Goal: Transaction & Acquisition: Purchase product/service

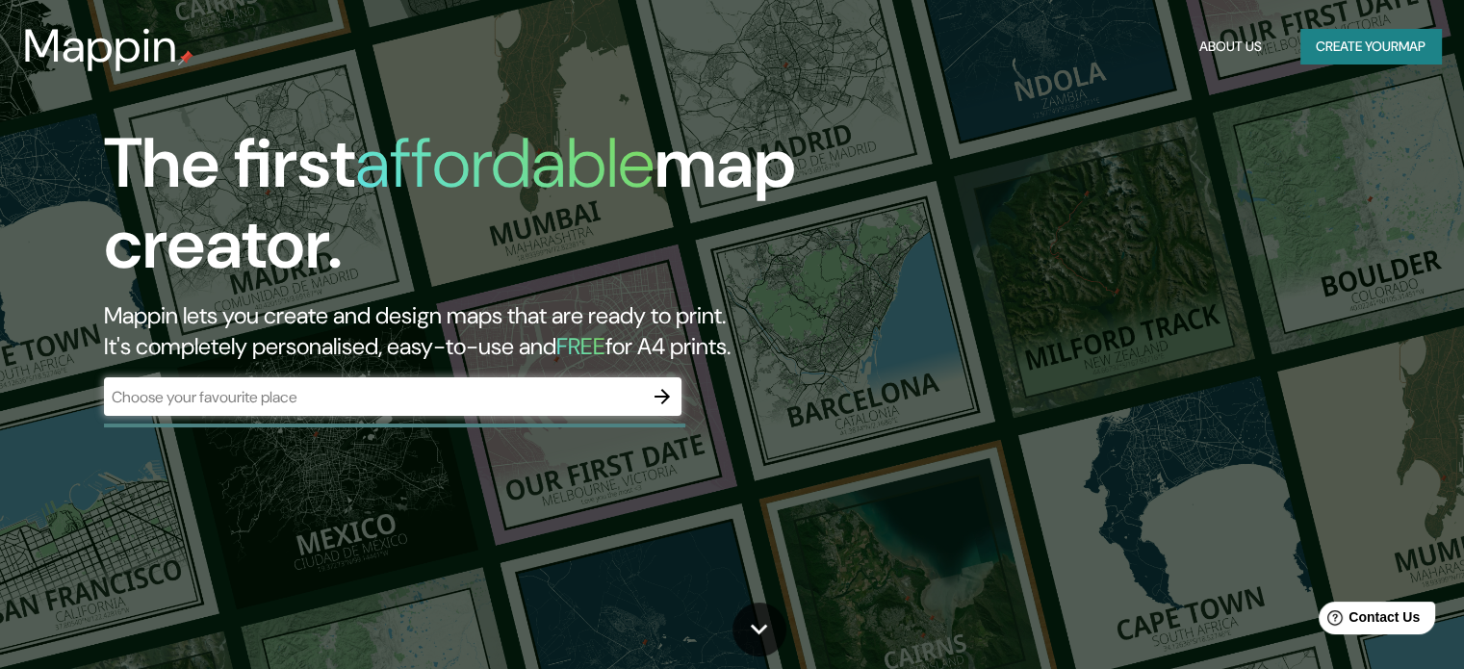
click at [582, 408] on div "​" at bounding box center [393, 396] width 578 height 39
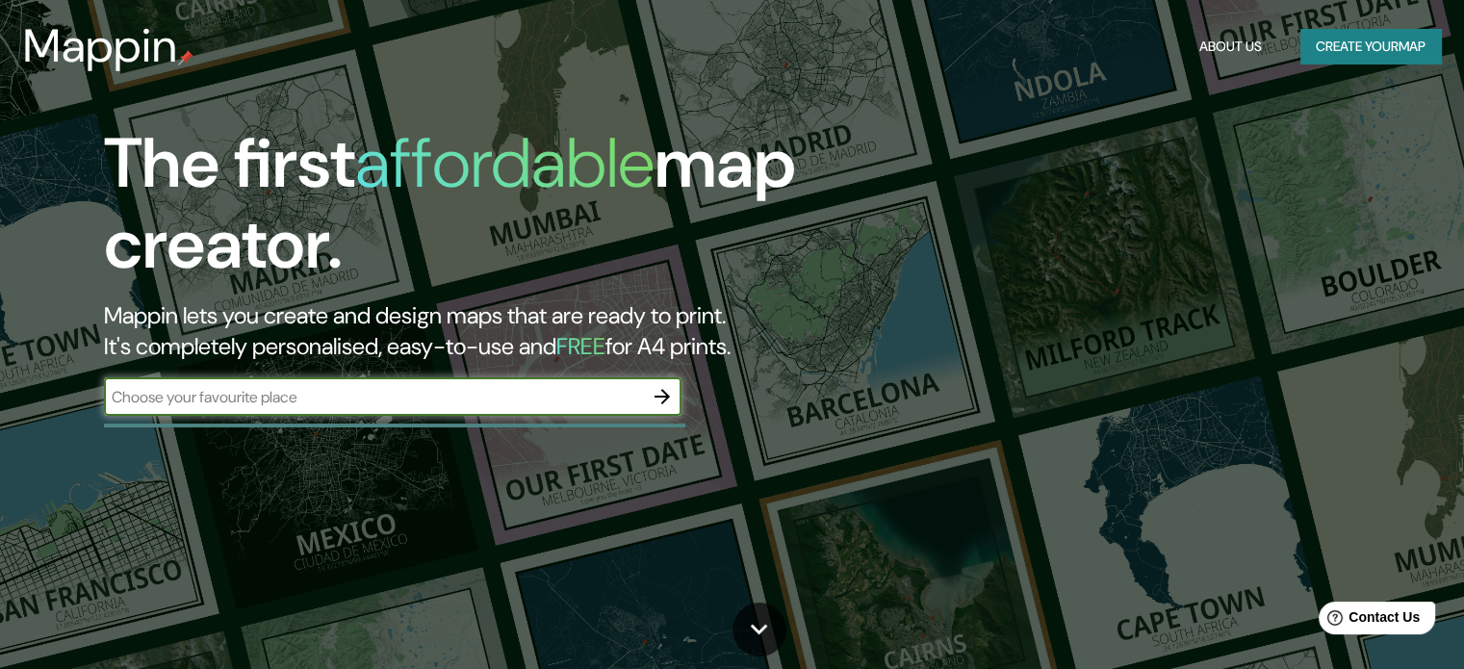
paste input "20.076042, -98.788849"
type input "20.076042, -98.788849"
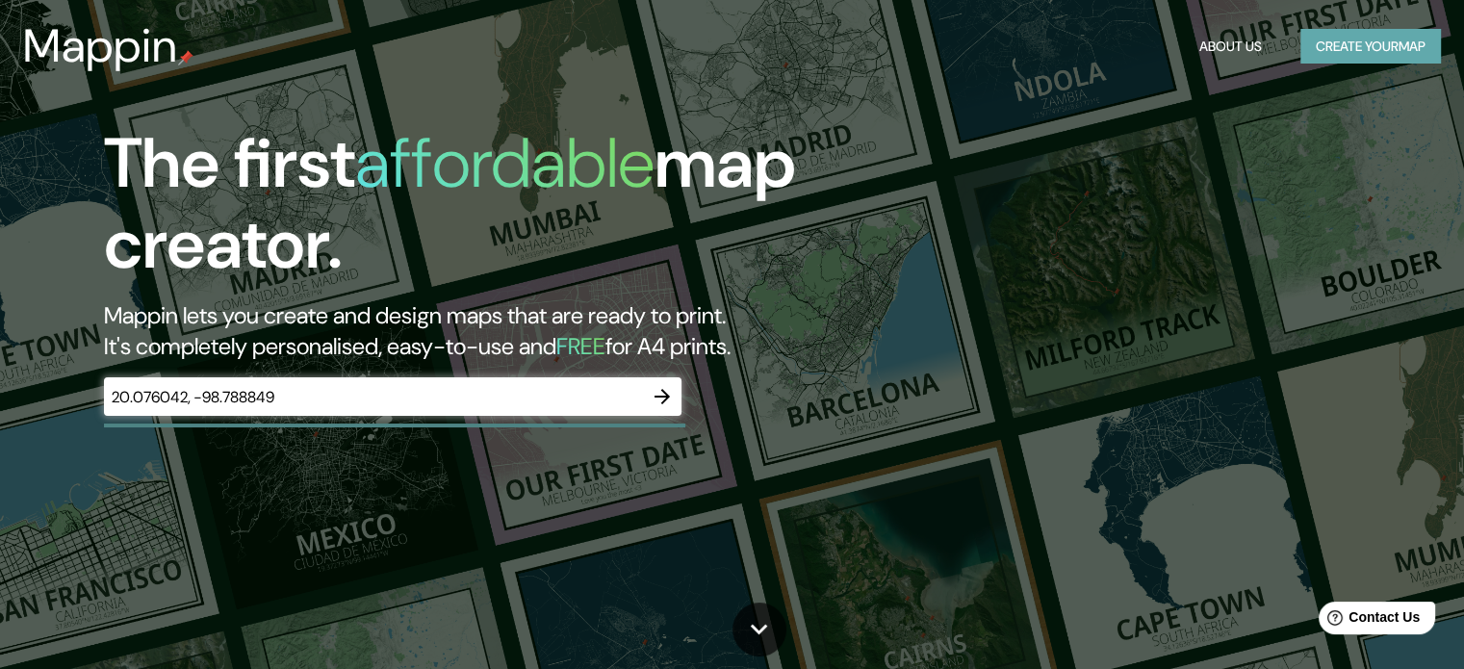
click at [1351, 49] on button "Create your map" at bounding box center [1371, 47] width 141 height 36
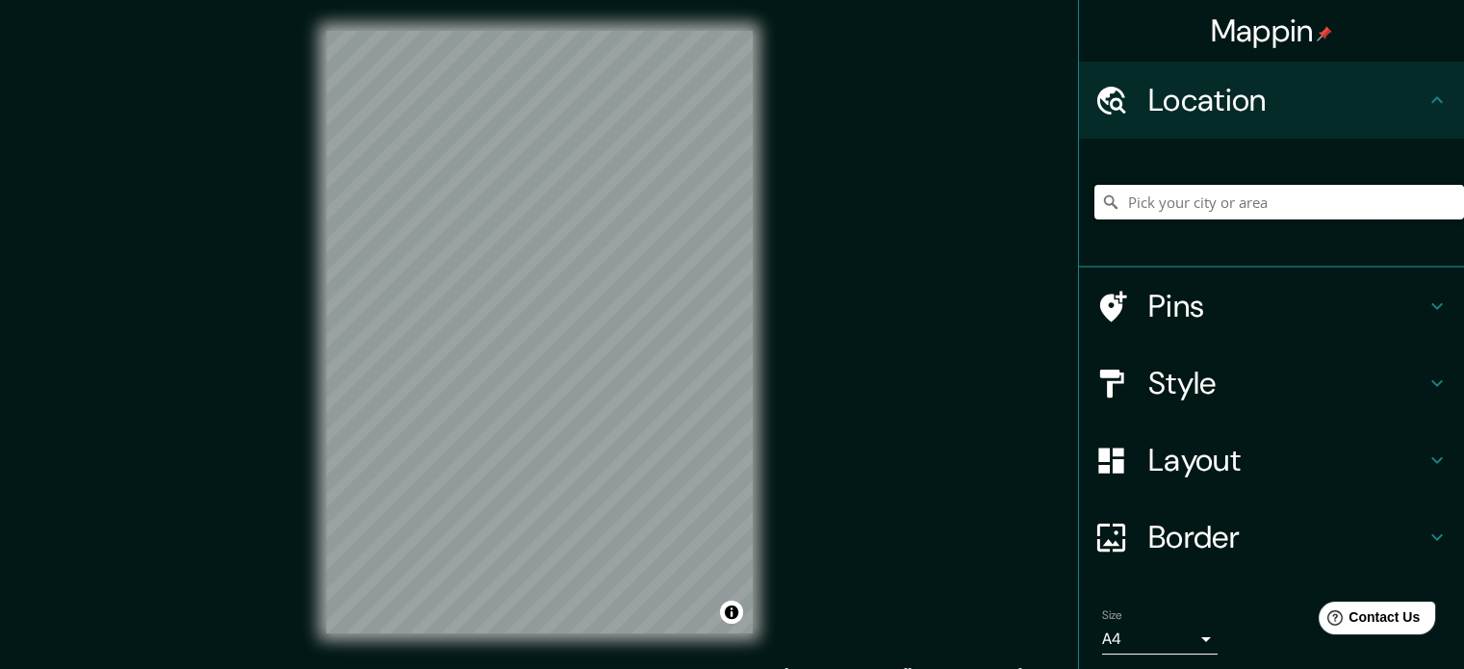
click at [1235, 203] on input "Pick your city or area" at bounding box center [1280, 202] width 370 height 35
paste input "20.076042, -98.788849"
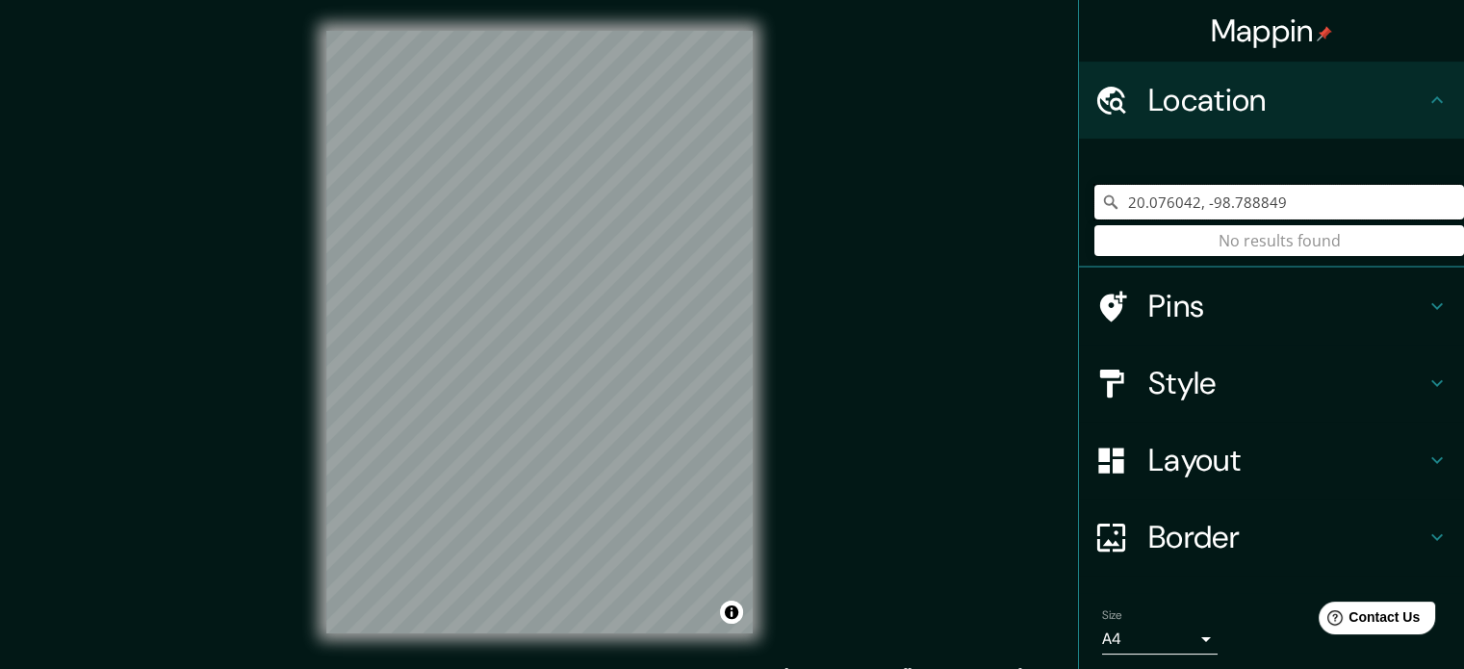
drag, startPoint x: 1296, startPoint y: 202, endPoint x: 1078, endPoint y: 215, distance: 218.0
click at [1079, 215] on div "20.076042, -98.788849 No results found" at bounding box center [1271, 203] width 385 height 129
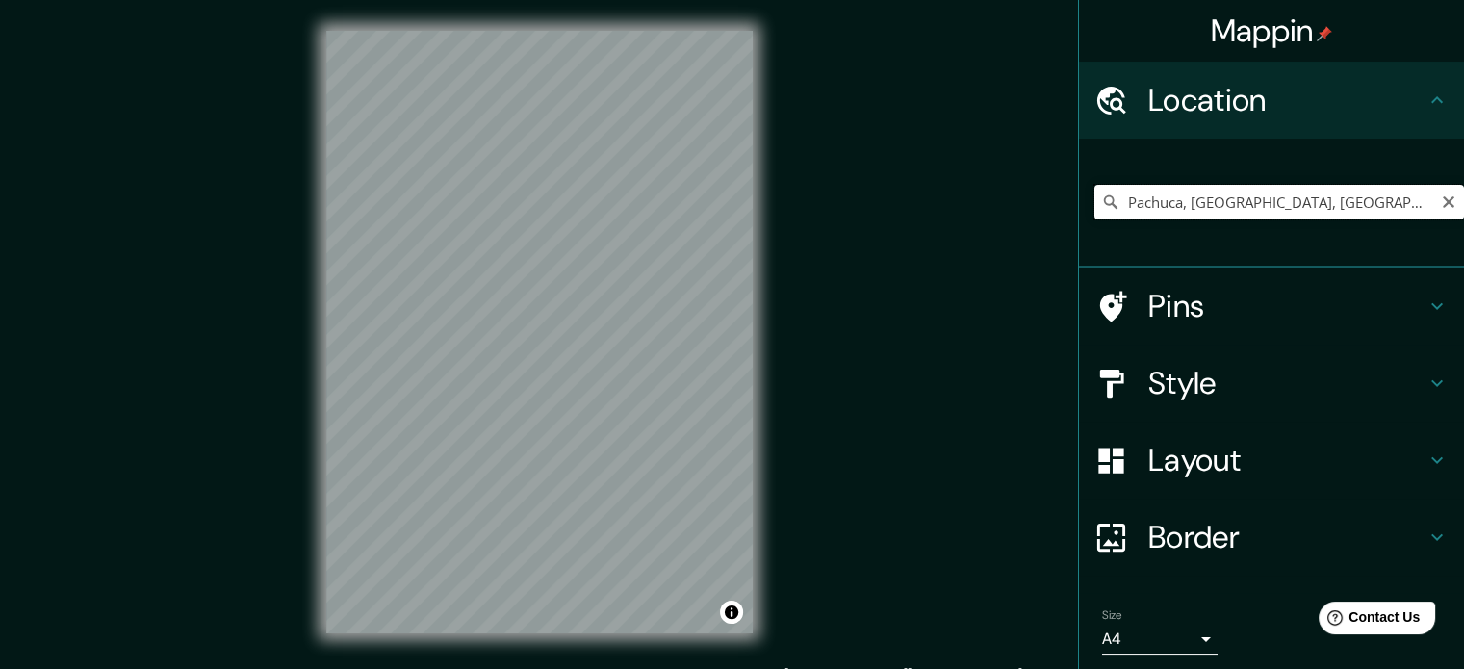
click at [1152, 214] on input "Pachuca, [GEOGRAPHIC_DATA], [GEOGRAPHIC_DATA]" at bounding box center [1280, 202] width 370 height 35
click at [1291, 201] on input "Pachuca, [GEOGRAPHIC_DATA], [GEOGRAPHIC_DATA]" at bounding box center [1280, 202] width 370 height 35
click at [1336, 196] on input "Pachuca, [GEOGRAPHIC_DATA], [GEOGRAPHIC_DATA]" at bounding box center [1280, 202] width 370 height 35
type input "[GEOGRAPHIC_DATA], [GEOGRAPHIC_DATA], [GEOGRAPHIC_DATA]"
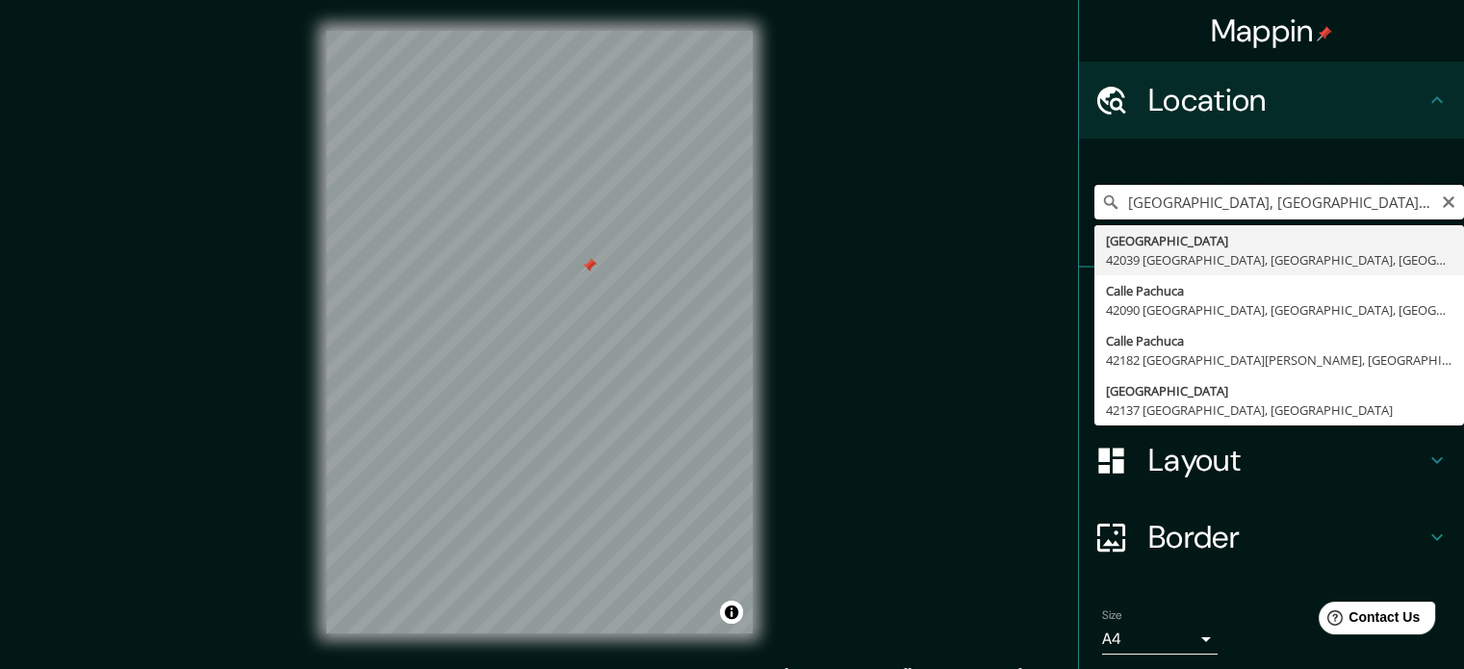
click at [1262, 194] on input "[GEOGRAPHIC_DATA], [GEOGRAPHIC_DATA], [GEOGRAPHIC_DATA]" at bounding box center [1280, 202] width 370 height 35
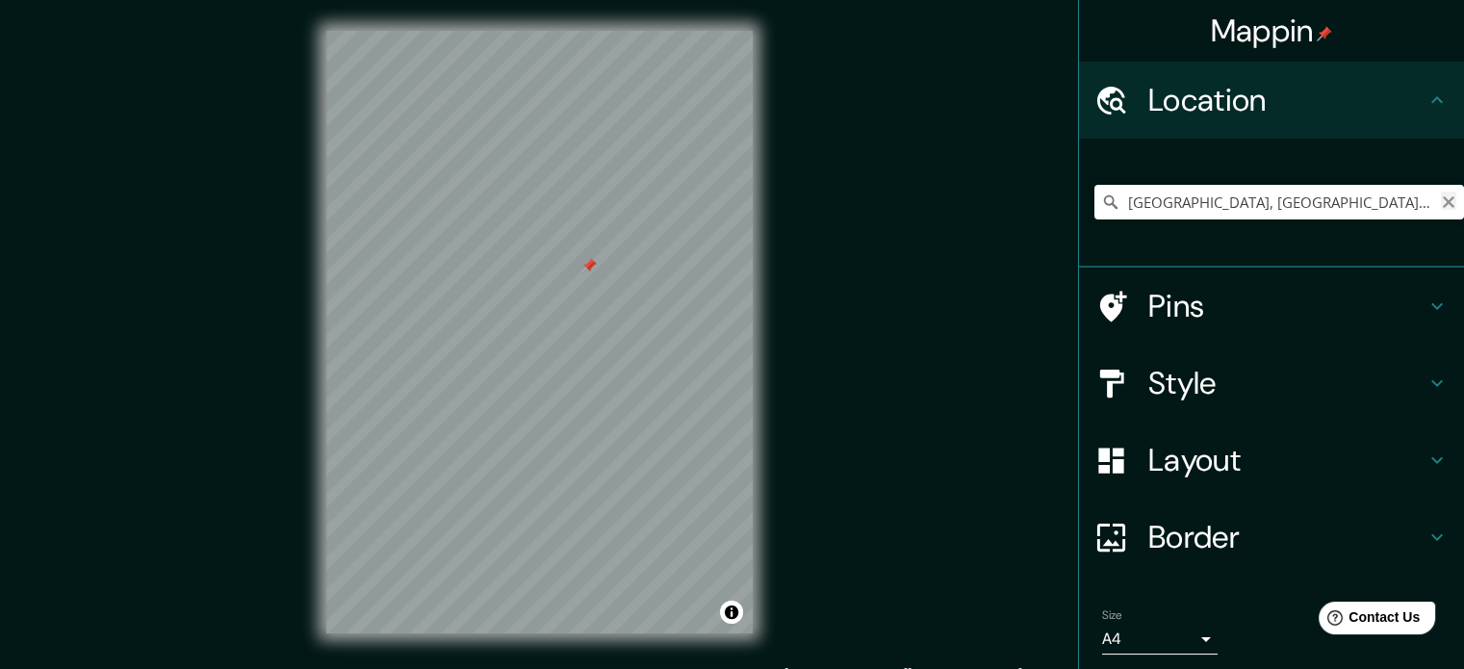
click at [1443, 201] on icon "Clear" at bounding box center [1449, 202] width 12 height 12
paste input "Boulevard [PERSON_NAME] s/n, Col. Nopancalco. C.P. 42080, [GEOGRAPHIC_DATA], [G…"
type input "Boulevard [PERSON_NAME], 42084 [GEOGRAPHIC_DATA], [GEOGRAPHIC_DATA], [GEOGRAPHI…"
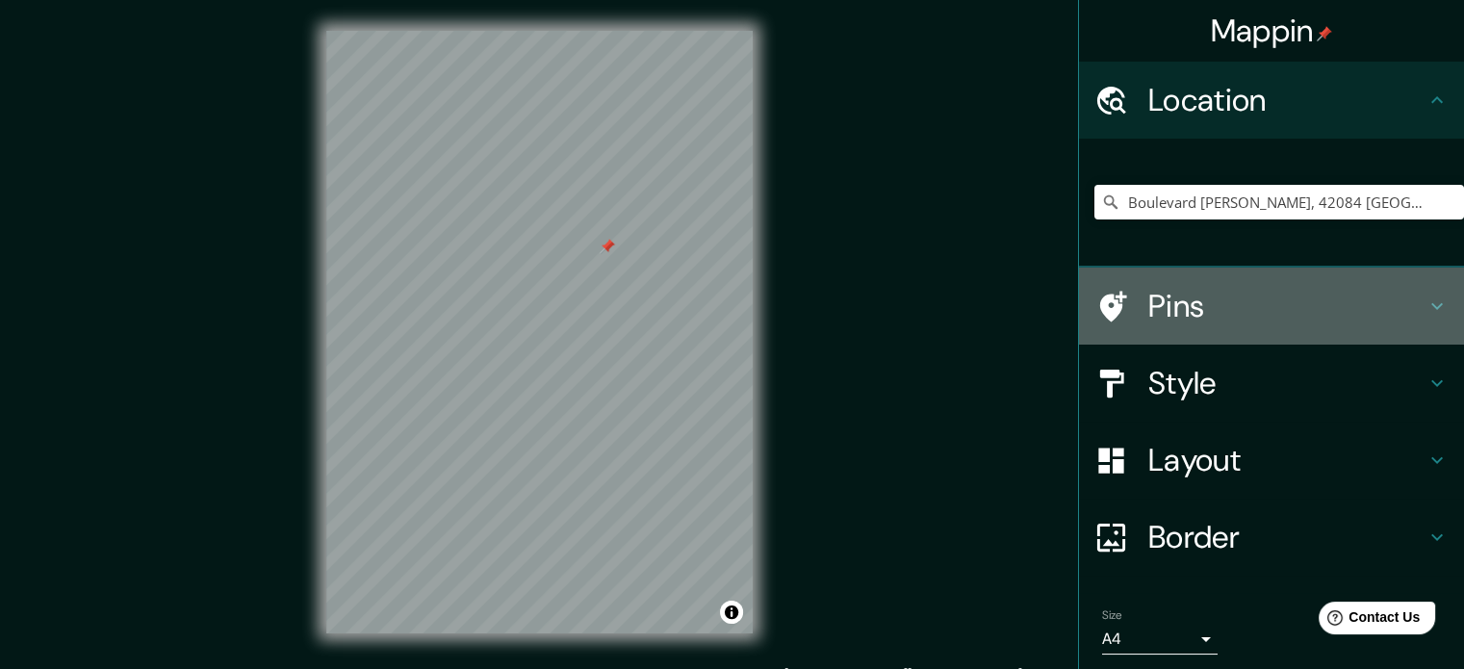
click at [1426, 307] on icon at bounding box center [1437, 306] width 23 height 23
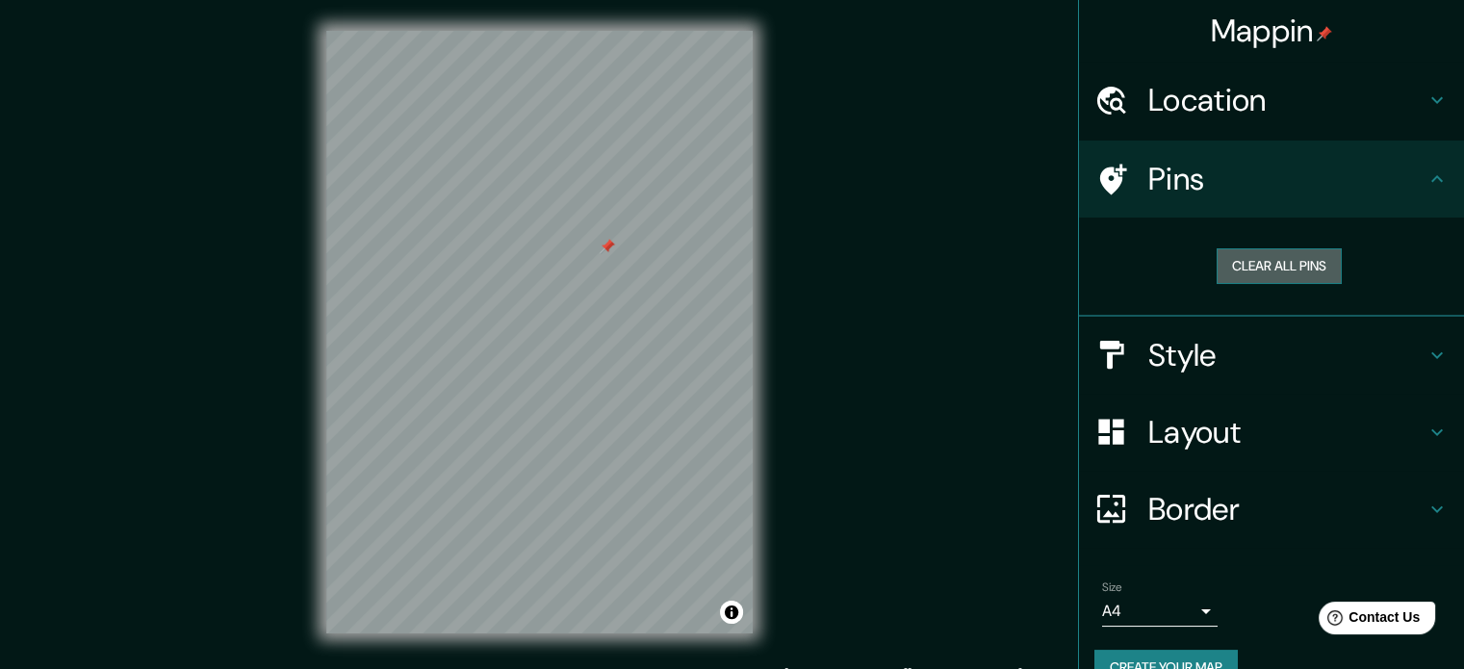
click at [1306, 269] on button "Clear all pins" at bounding box center [1279, 266] width 125 height 36
click at [1244, 373] on h4 "Style" at bounding box center [1287, 355] width 277 height 39
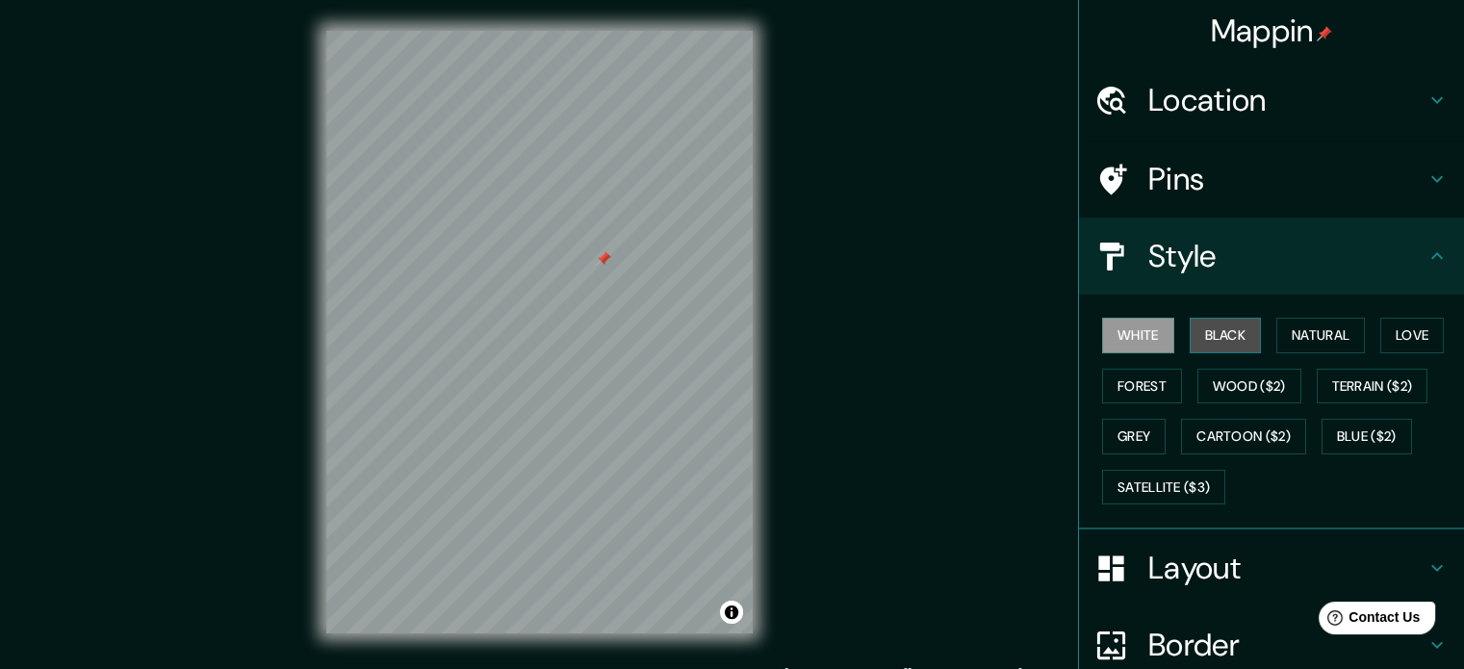
click at [1227, 330] on button "Black" at bounding box center [1226, 336] width 72 height 36
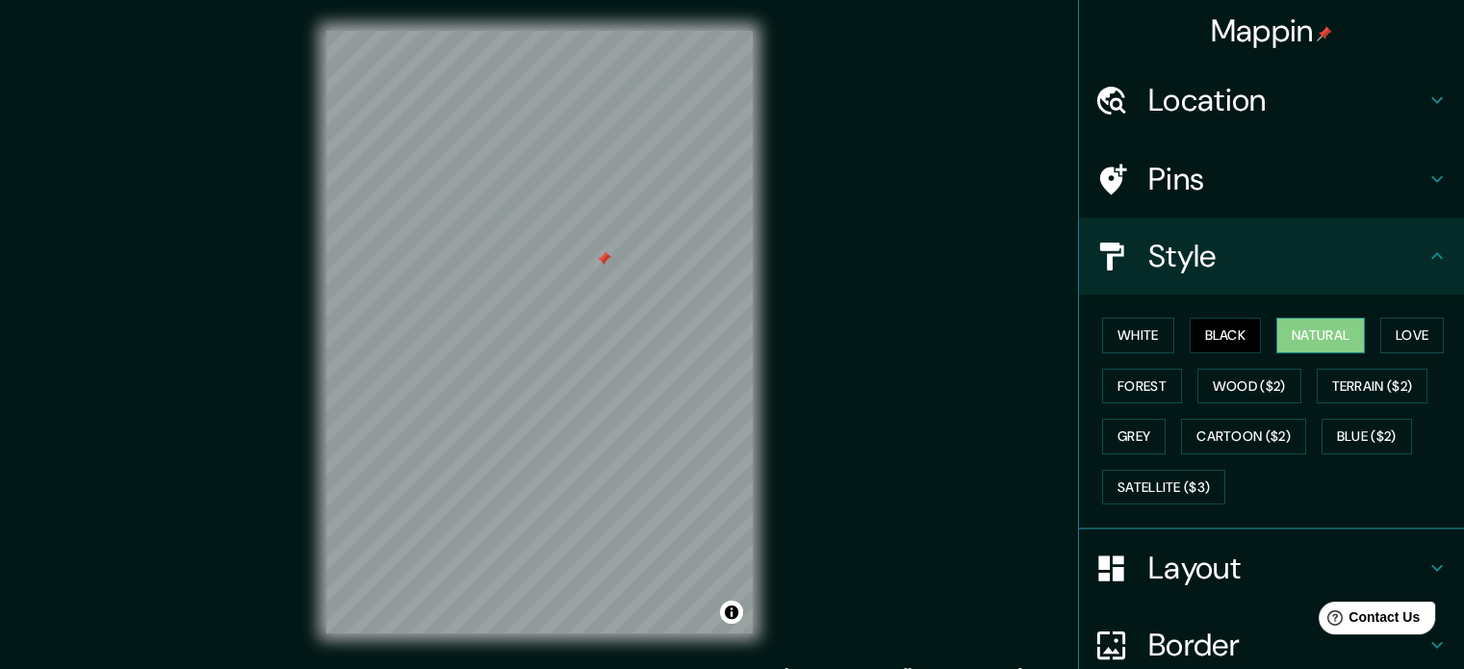
click at [1283, 335] on button "Natural" at bounding box center [1321, 336] width 89 height 36
click at [1381, 330] on button "Love" at bounding box center [1413, 336] width 64 height 36
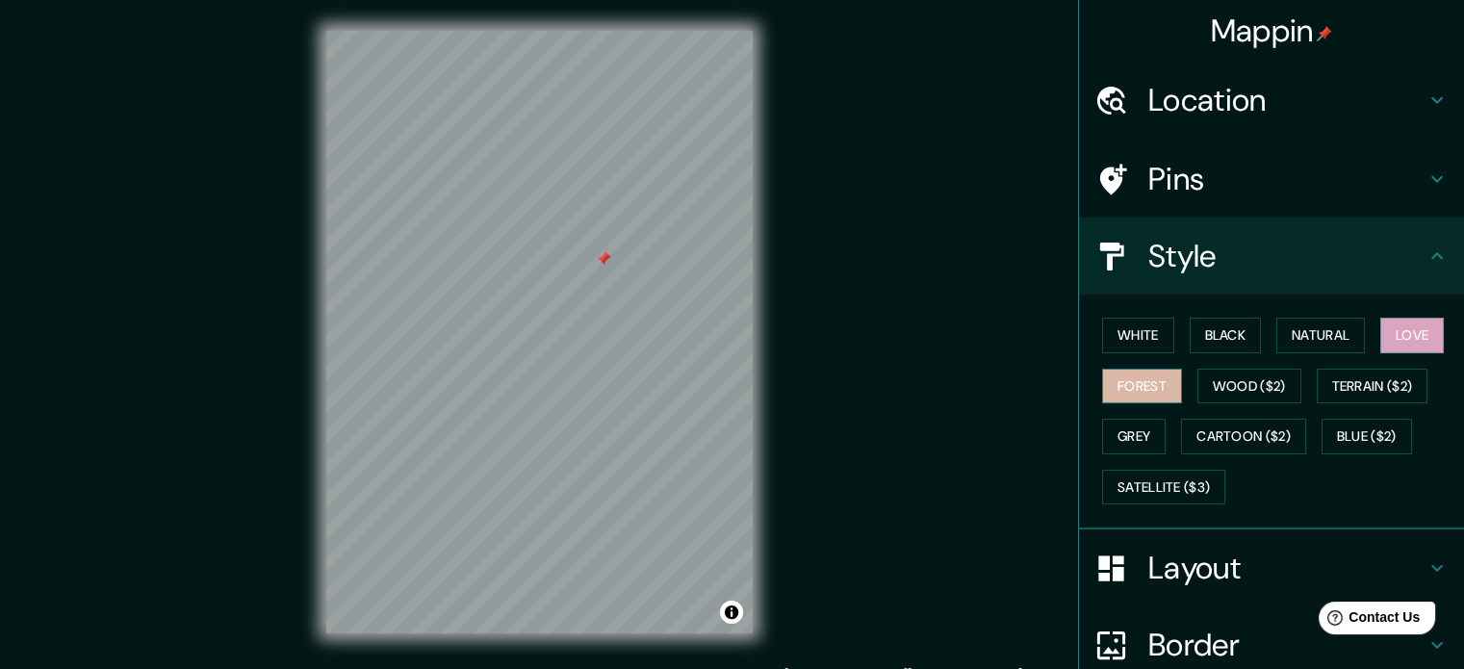
click at [1140, 375] on button "Forest" at bounding box center [1142, 387] width 80 height 36
click at [1228, 387] on button "Wood ($2)" at bounding box center [1250, 387] width 104 height 36
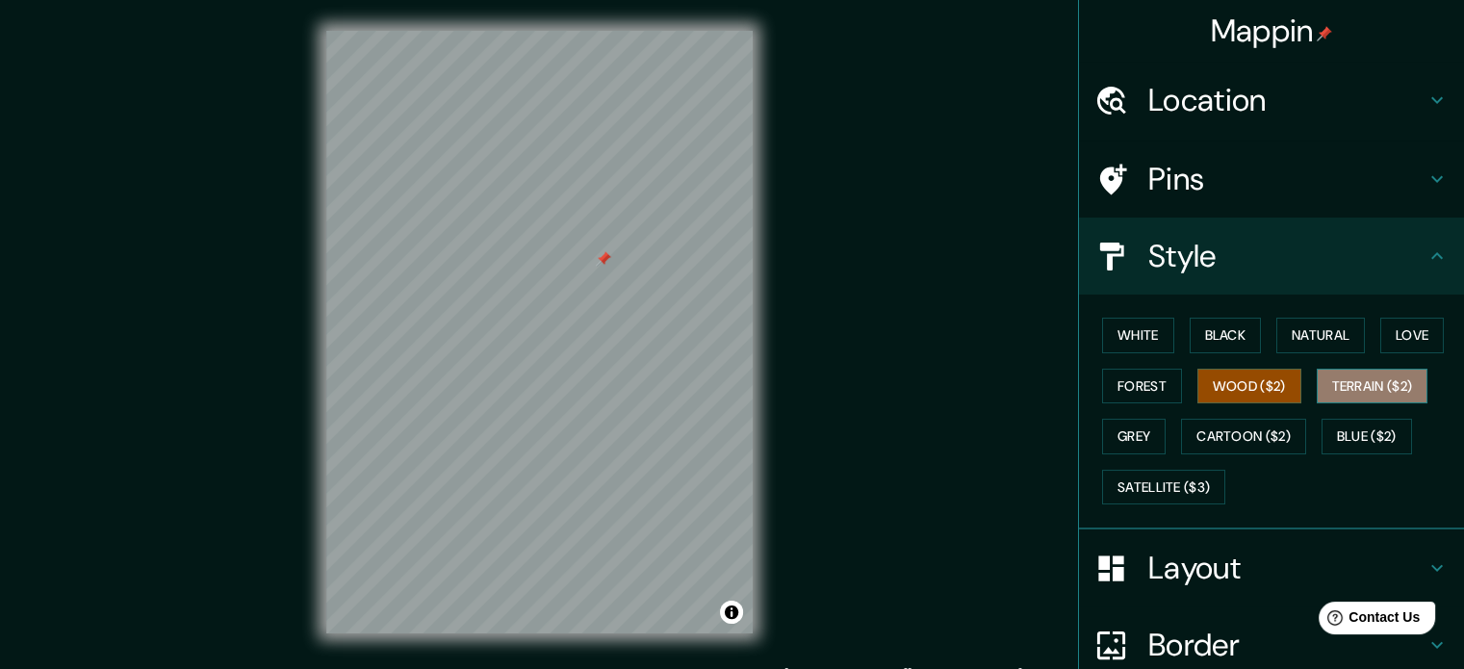
click at [1366, 375] on button "Terrain ($2)" at bounding box center [1373, 387] width 112 height 36
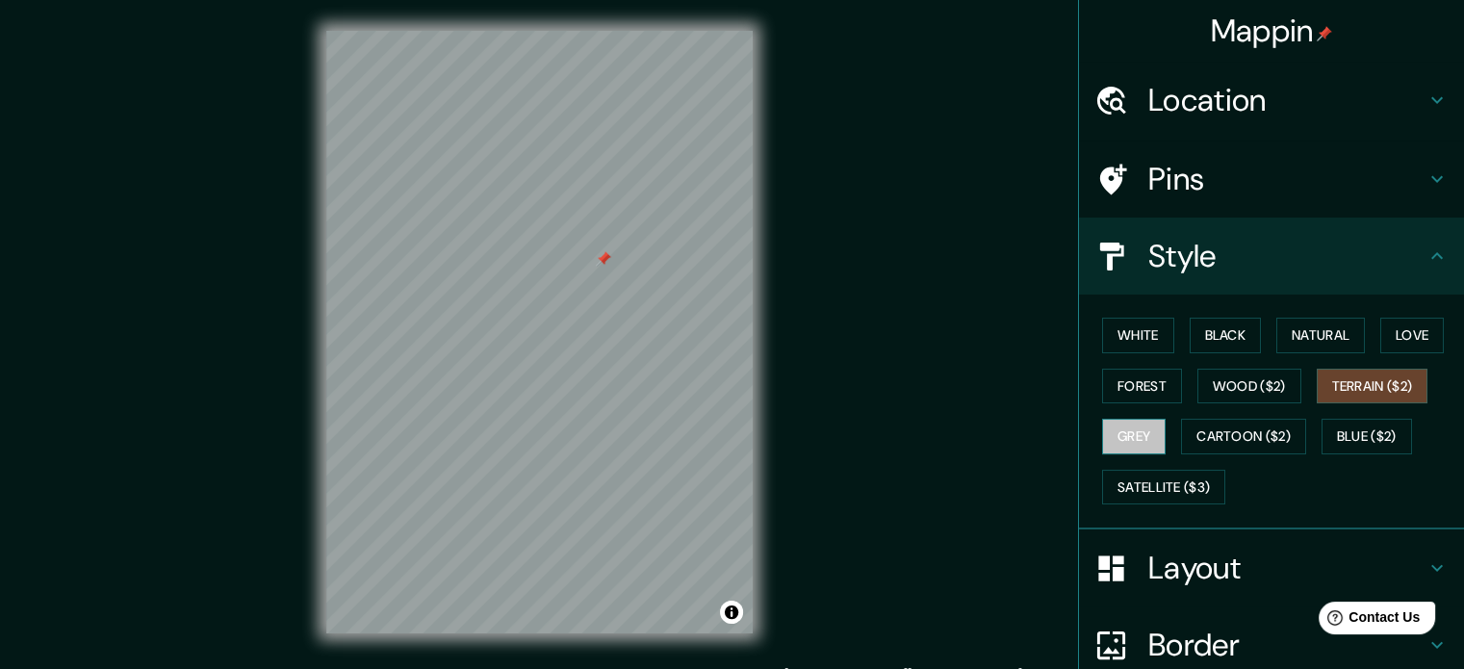
click at [1130, 425] on button "Grey" at bounding box center [1134, 437] width 64 height 36
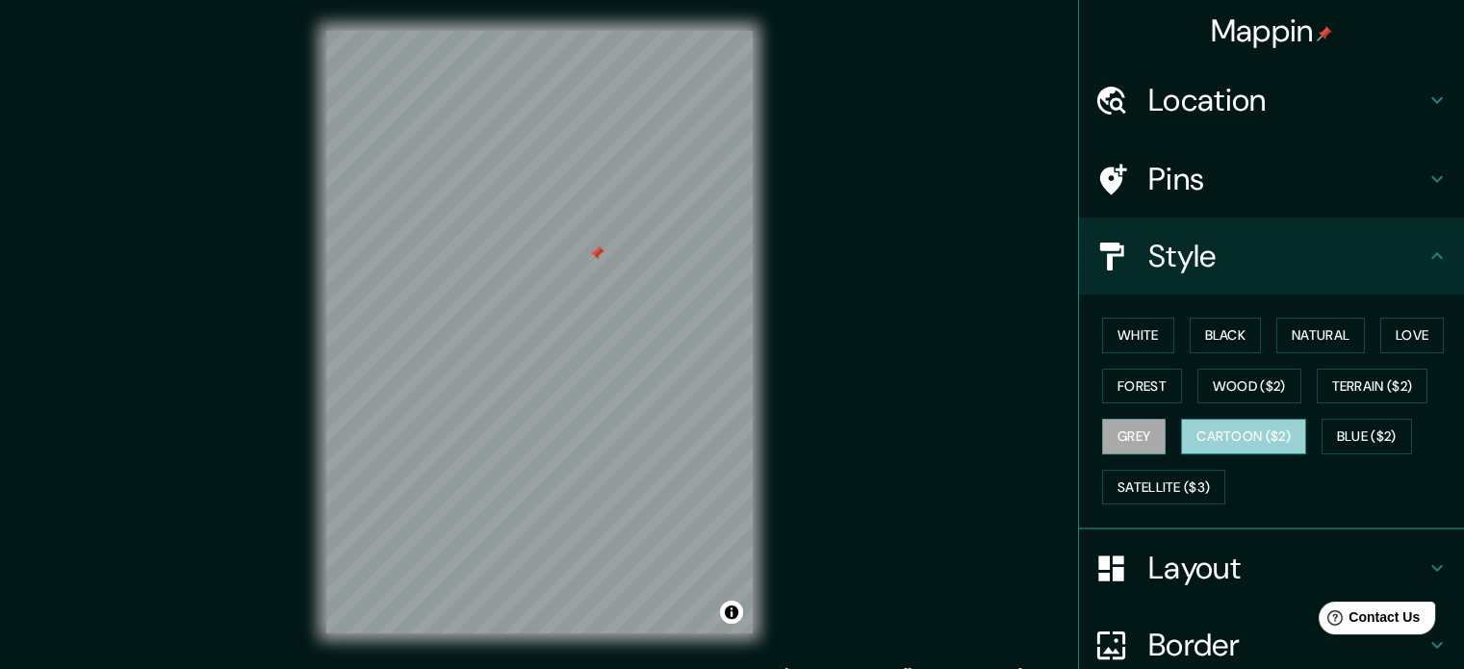
click at [1215, 437] on button "Cartoon ($2)" at bounding box center [1243, 437] width 125 height 36
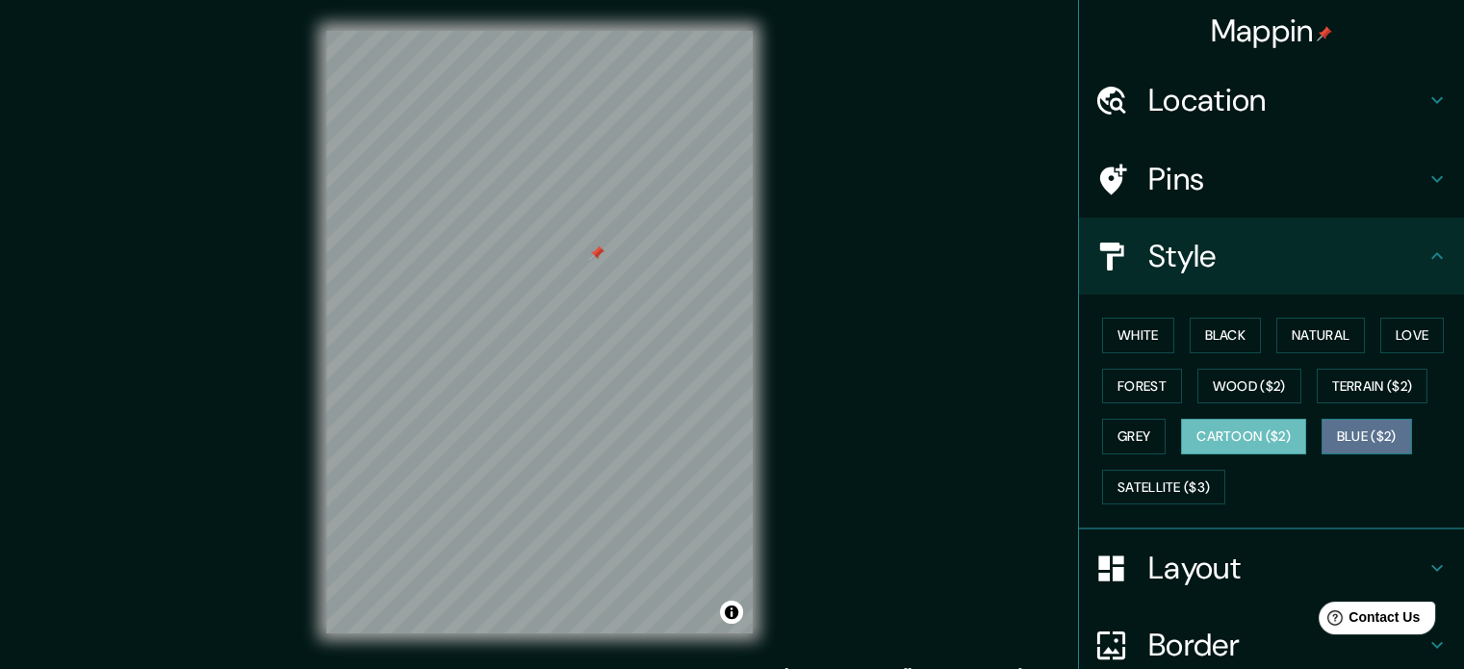
click at [1353, 427] on button "Blue ($2)" at bounding box center [1367, 437] width 91 height 36
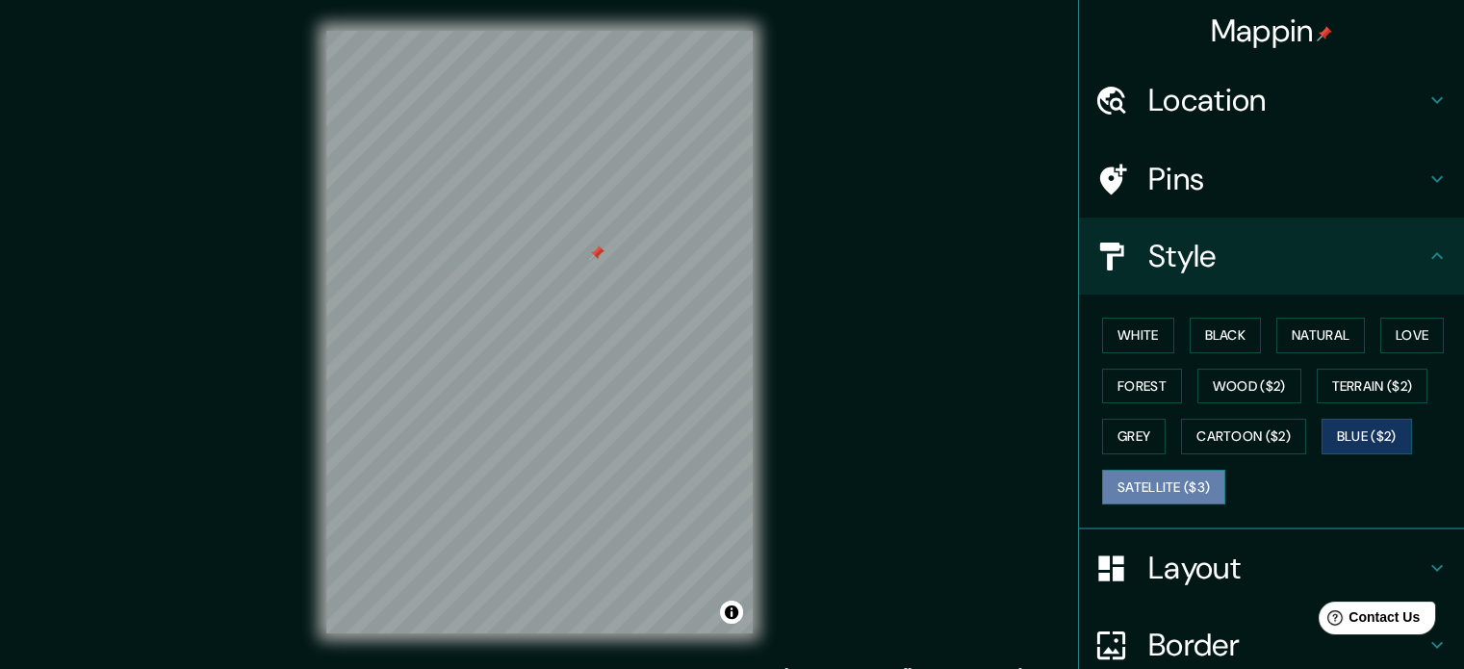
click at [1152, 479] on button "Satellite ($3)" at bounding box center [1163, 488] width 123 height 36
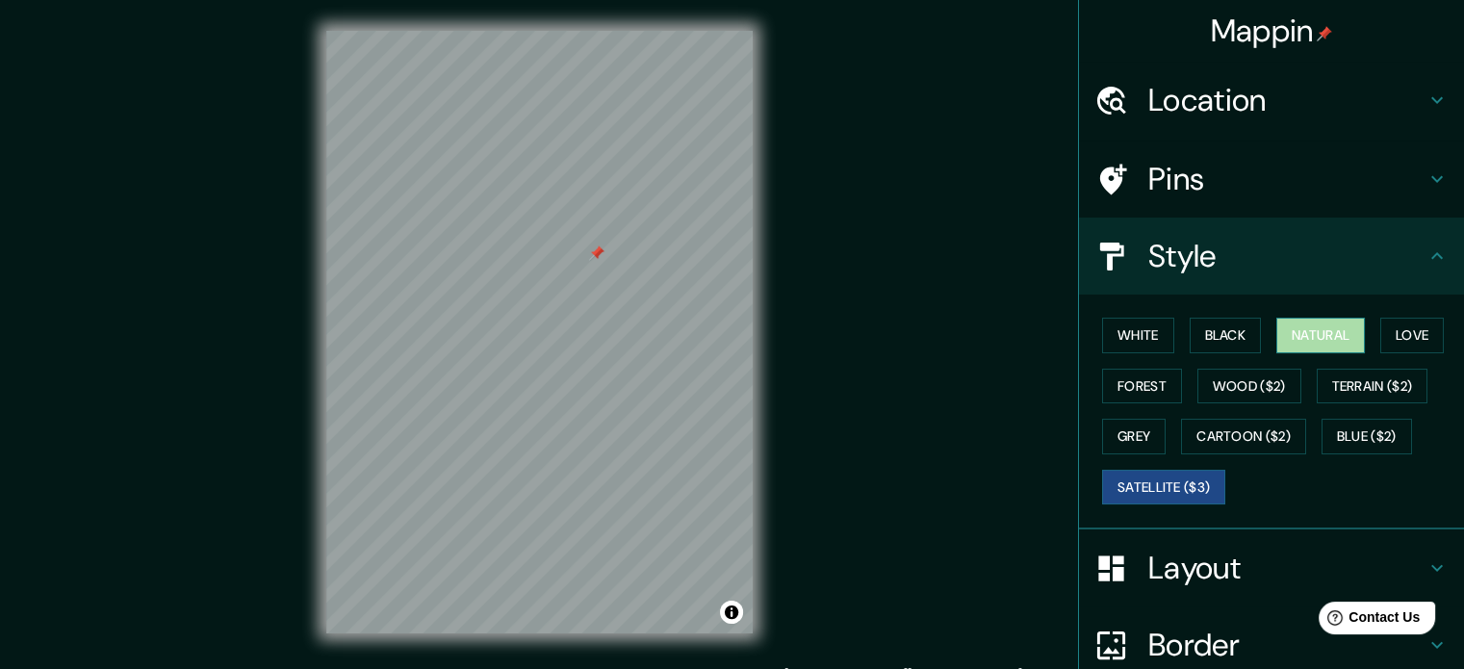
click at [1336, 340] on button "Natural" at bounding box center [1321, 336] width 89 height 36
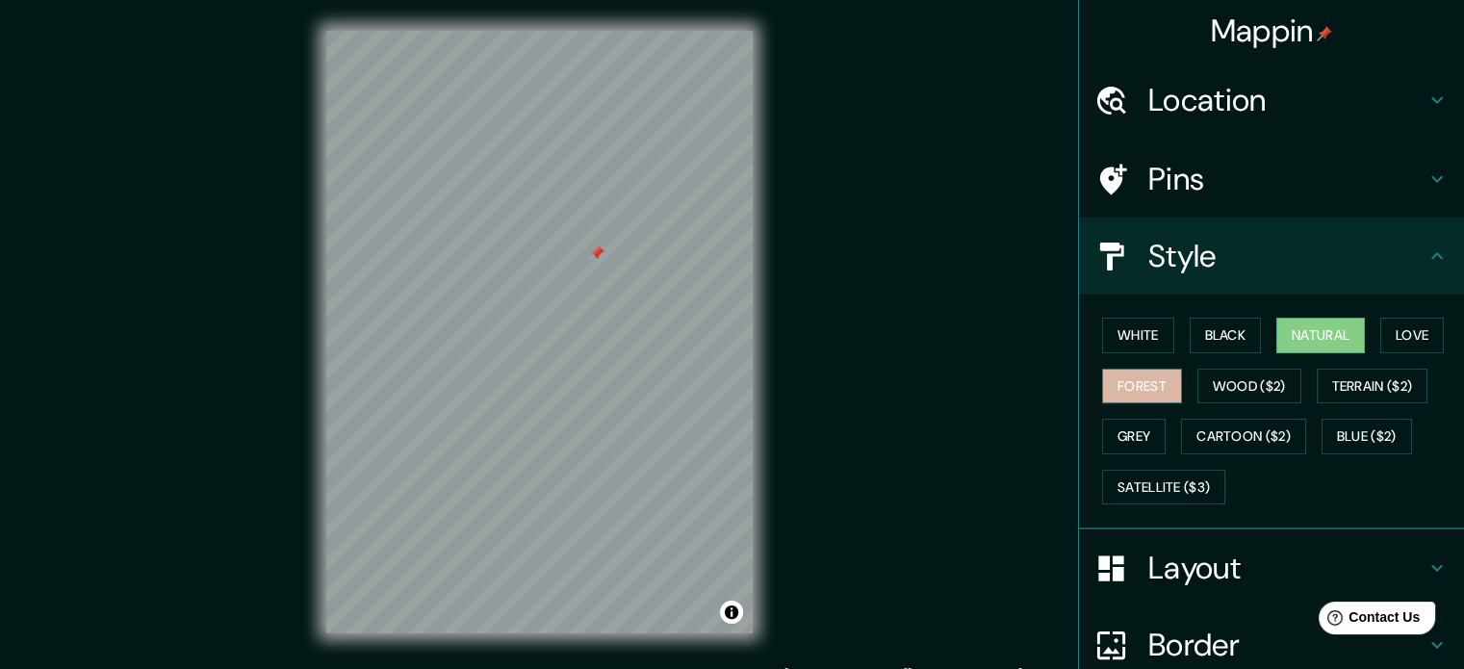
click at [1136, 376] on button "Forest" at bounding box center [1142, 387] width 80 height 36
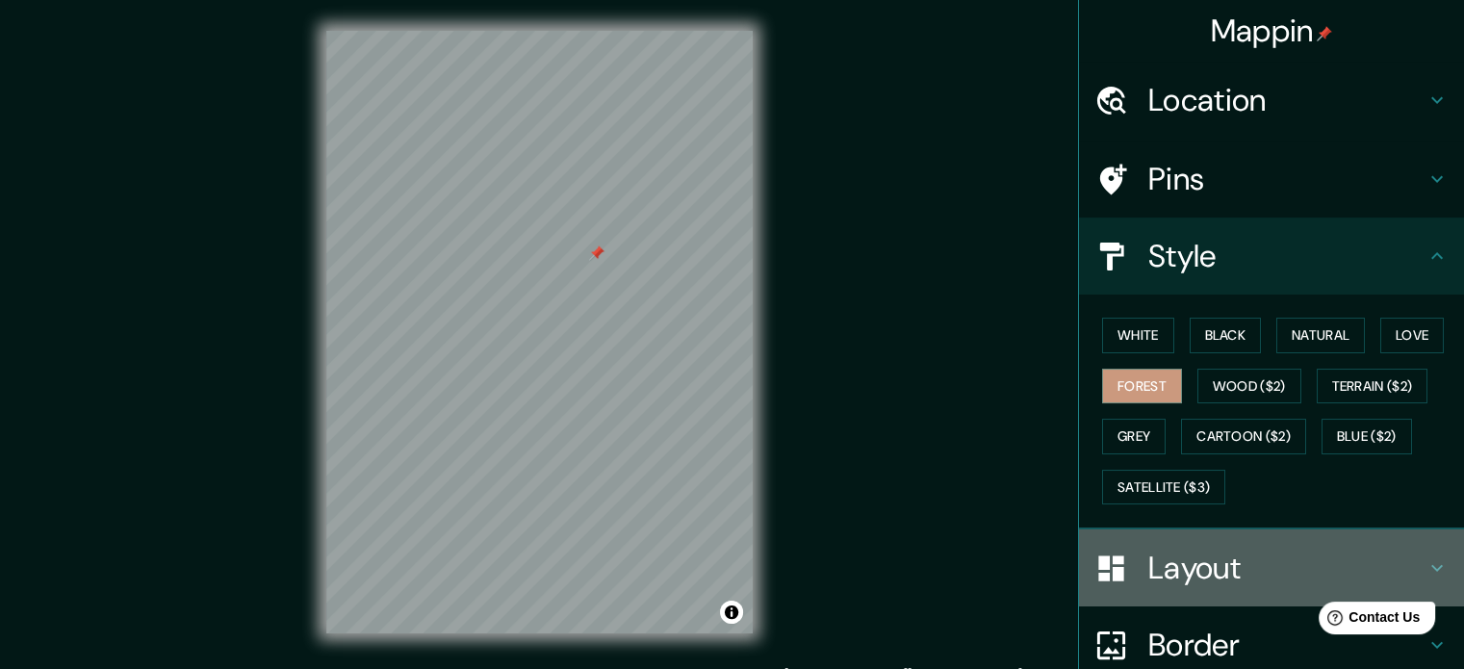
click at [1194, 549] on h4 "Layout" at bounding box center [1287, 568] width 277 height 39
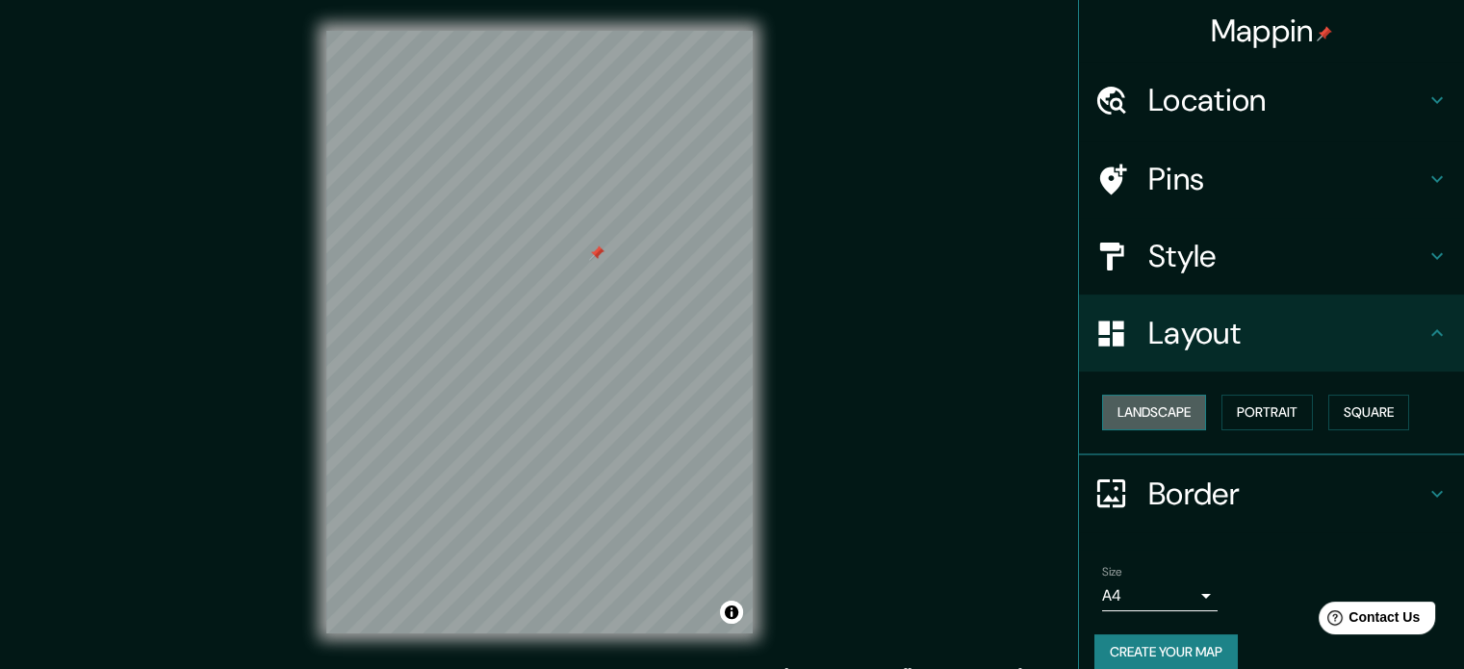
click at [1142, 415] on button "Landscape" at bounding box center [1154, 413] width 104 height 36
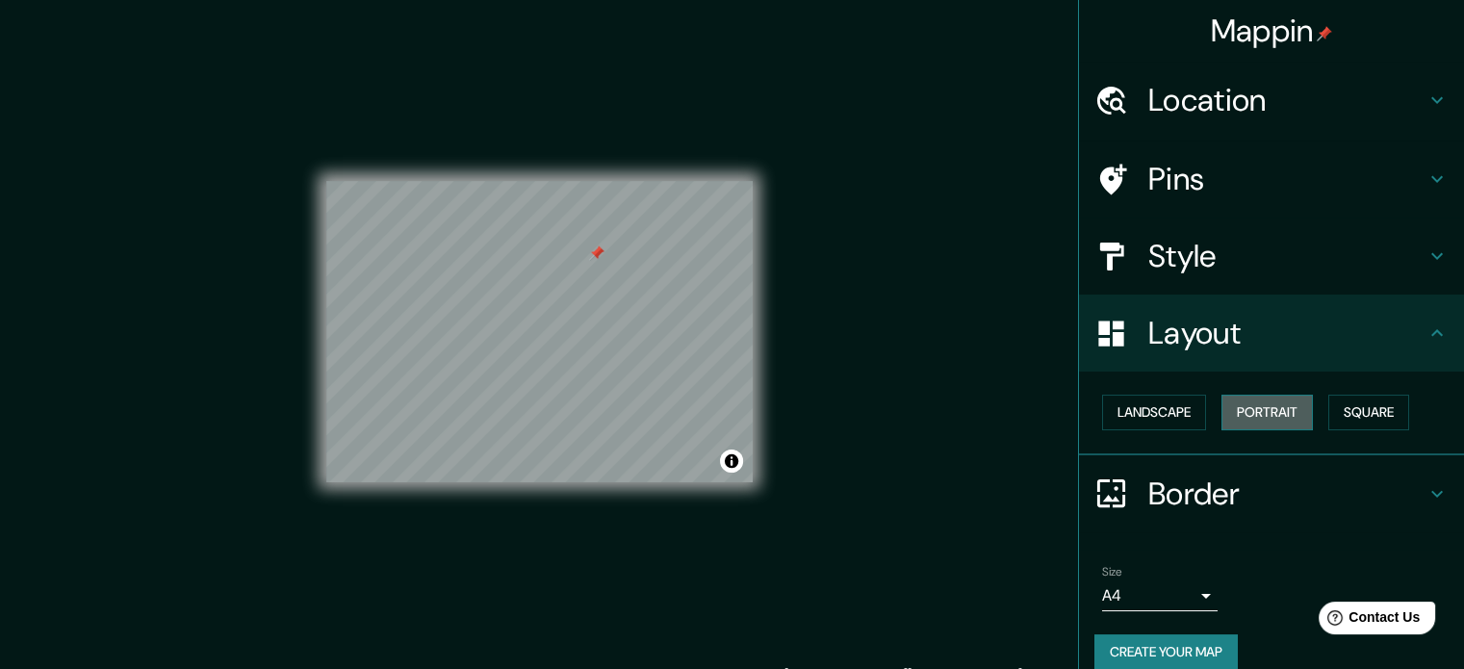
click at [1235, 410] on button "Portrait" at bounding box center [1267, 413] width 91 height 36
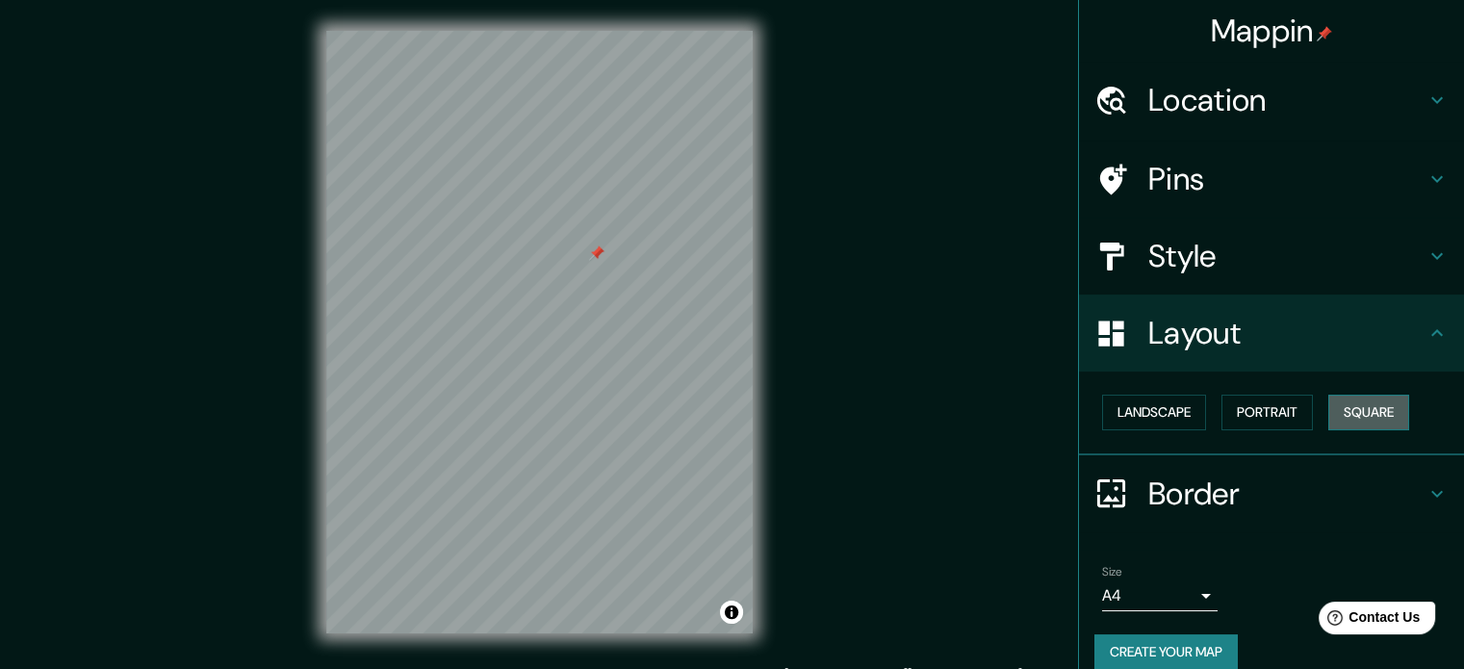
click at [1344, 414] on button "Square" at bounding box center [1369, 413] width 81 height 36
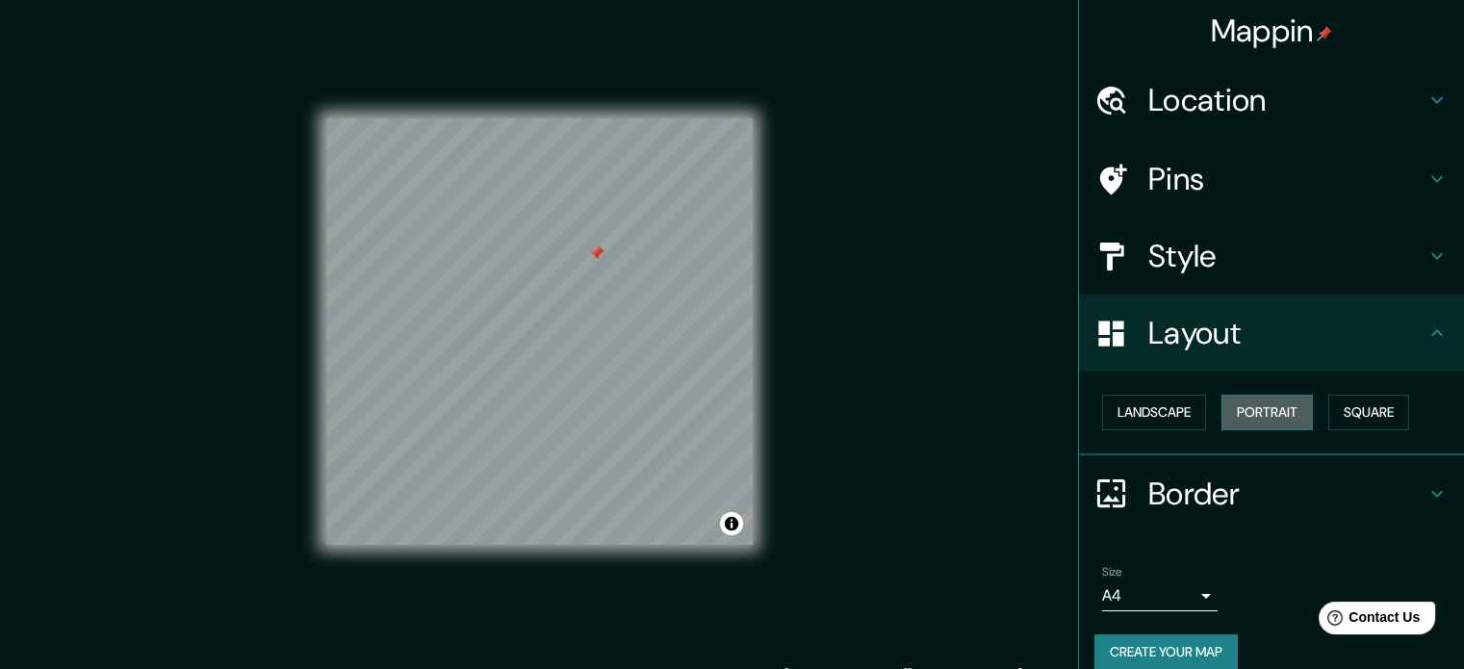
click at [1253, 413] on button "Portrait" at bounding box center [1267, 413] width 91 height 36
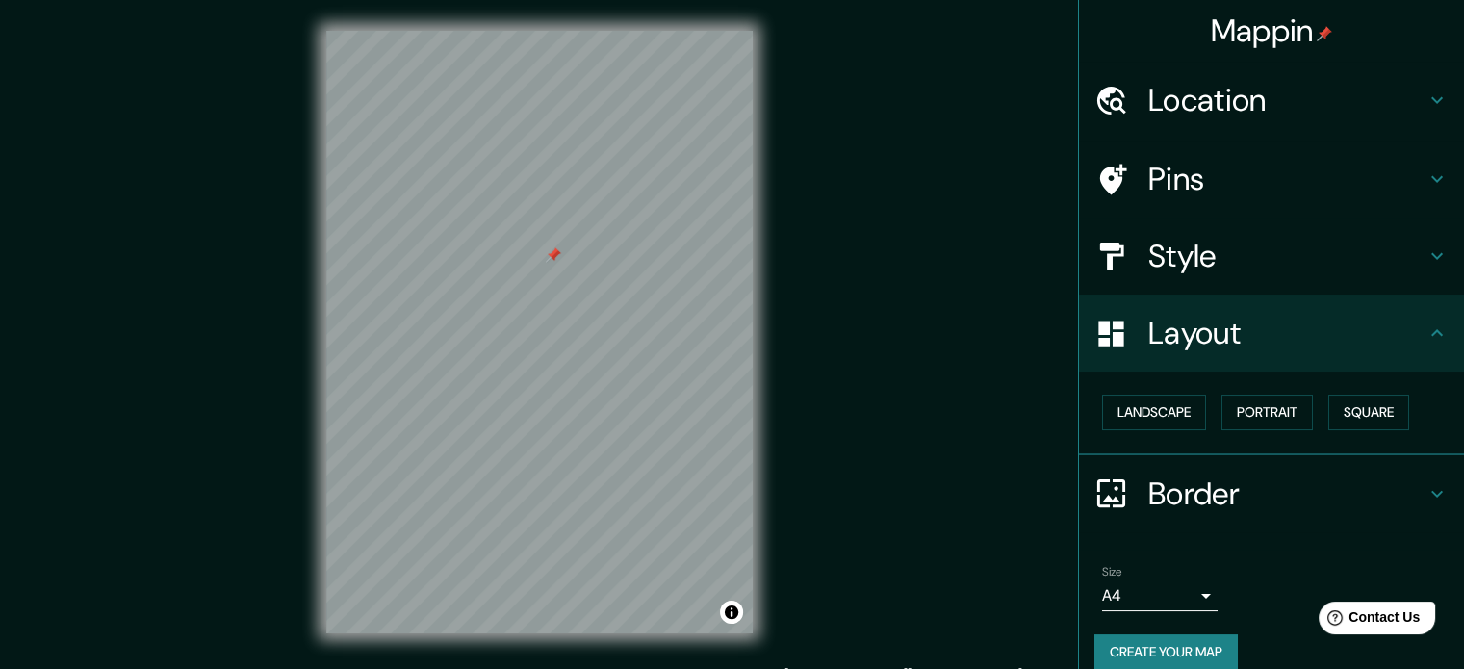
drag, startPoint x: 1448, startPoint y: 467, endPoint x: 1451, endPoint y: 513, distance: 46.3
click at [1451, 513] on div "Mappin Location Boulevard Ramón G. Bonfil, 42084 Pachuca, Hidalgo, México Boule…" at bounding box center [1271, 334] width 386 height 669
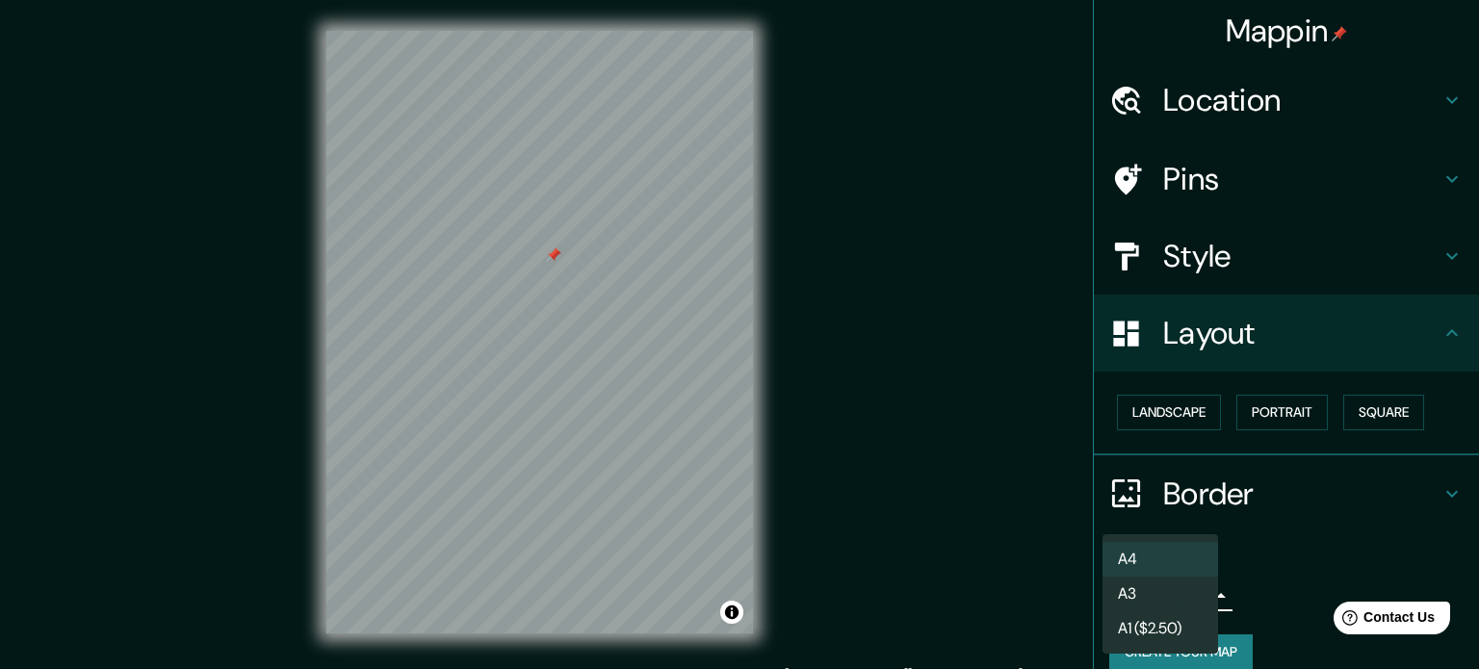
click at [1194, 591] on body "Mappin Location Boulevard Ramón G. Bonfil, 42084 Pachuca, Hidalgo, México Boule…" at bounding box center [739, 334] width 1479 height 669
click at [1374, 495] on div at bounding box center [739, 334] width 1479 height 669
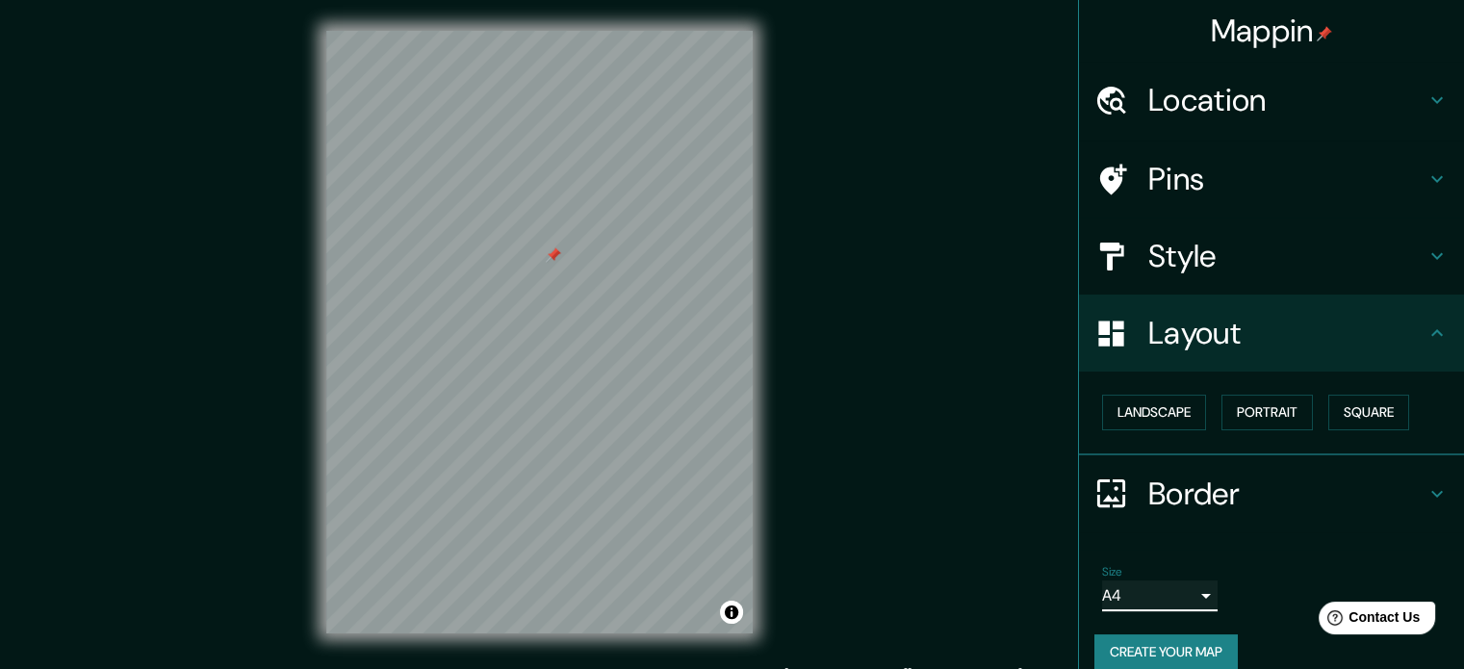
scroll to position [21, 0]
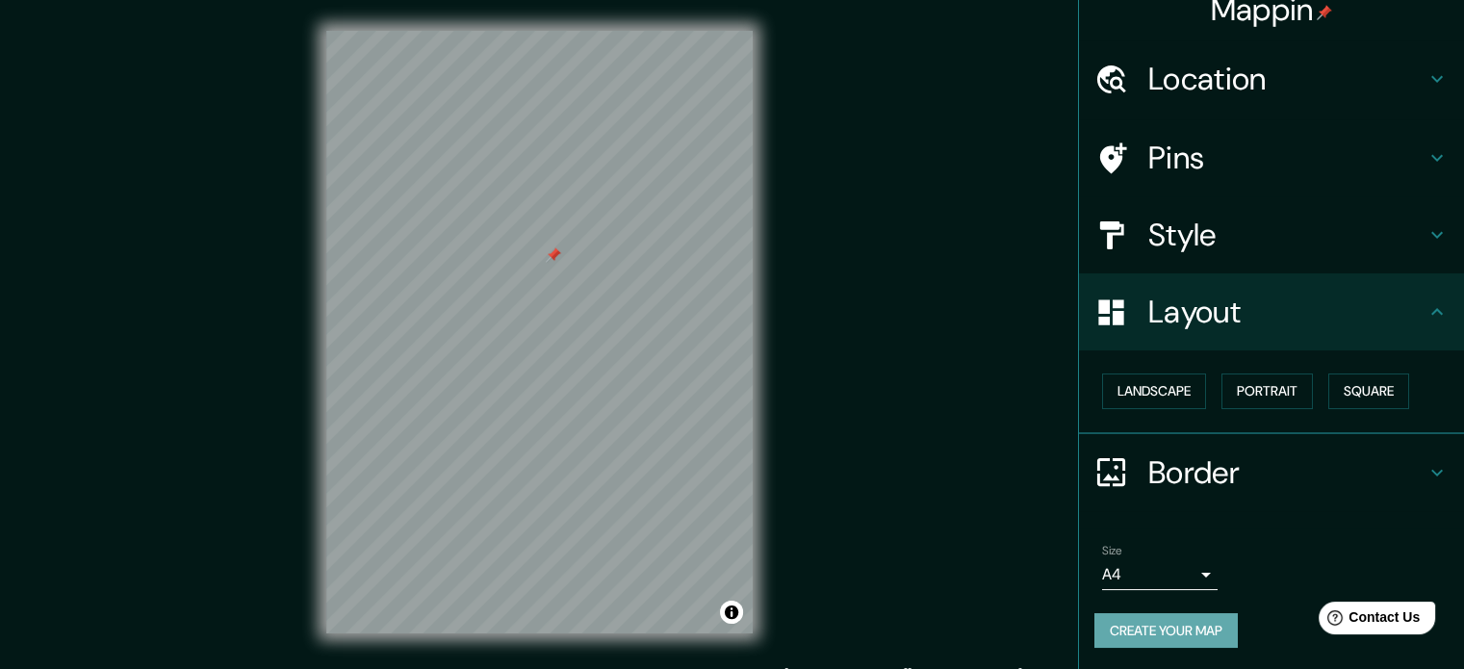
click at [1167, 632] on button "Create your map" at bounding box center [1166, 631] width 143 height 36
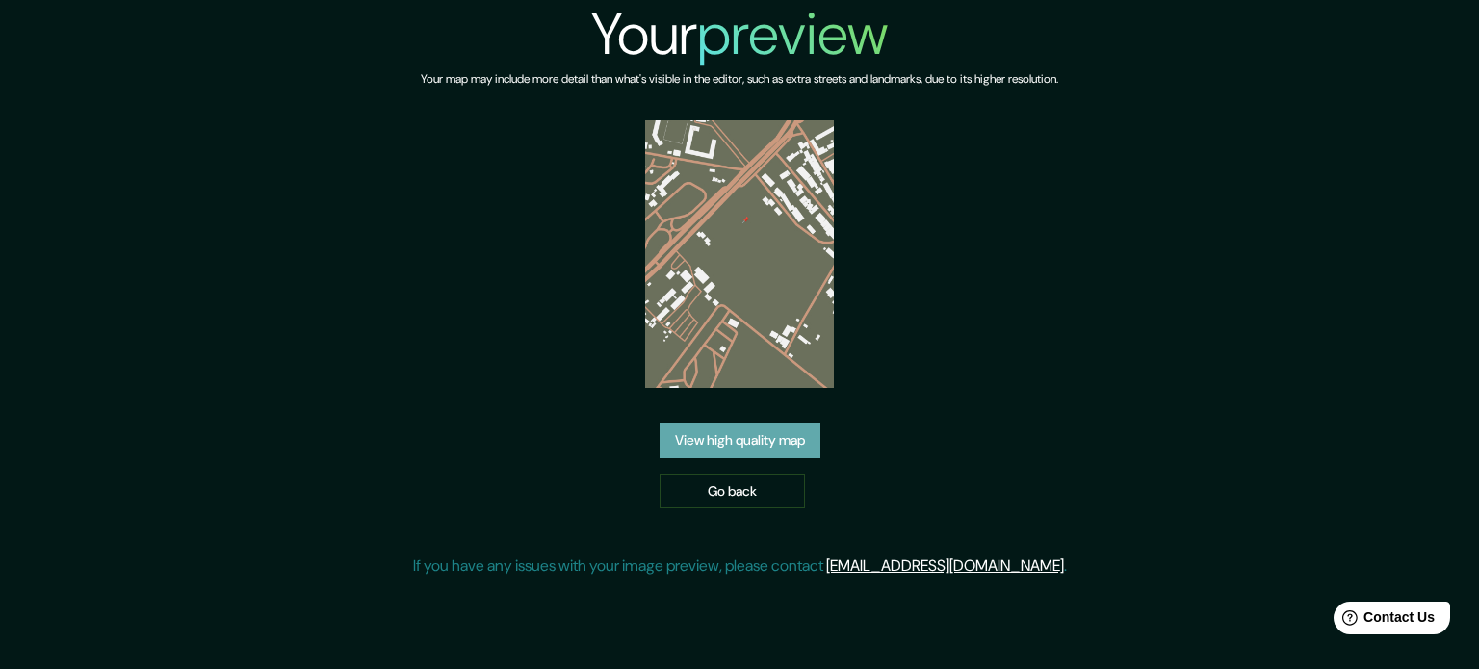
click at [806, 436] on link "View high quality map" at bounding box center [740, 441] width 161 height 36
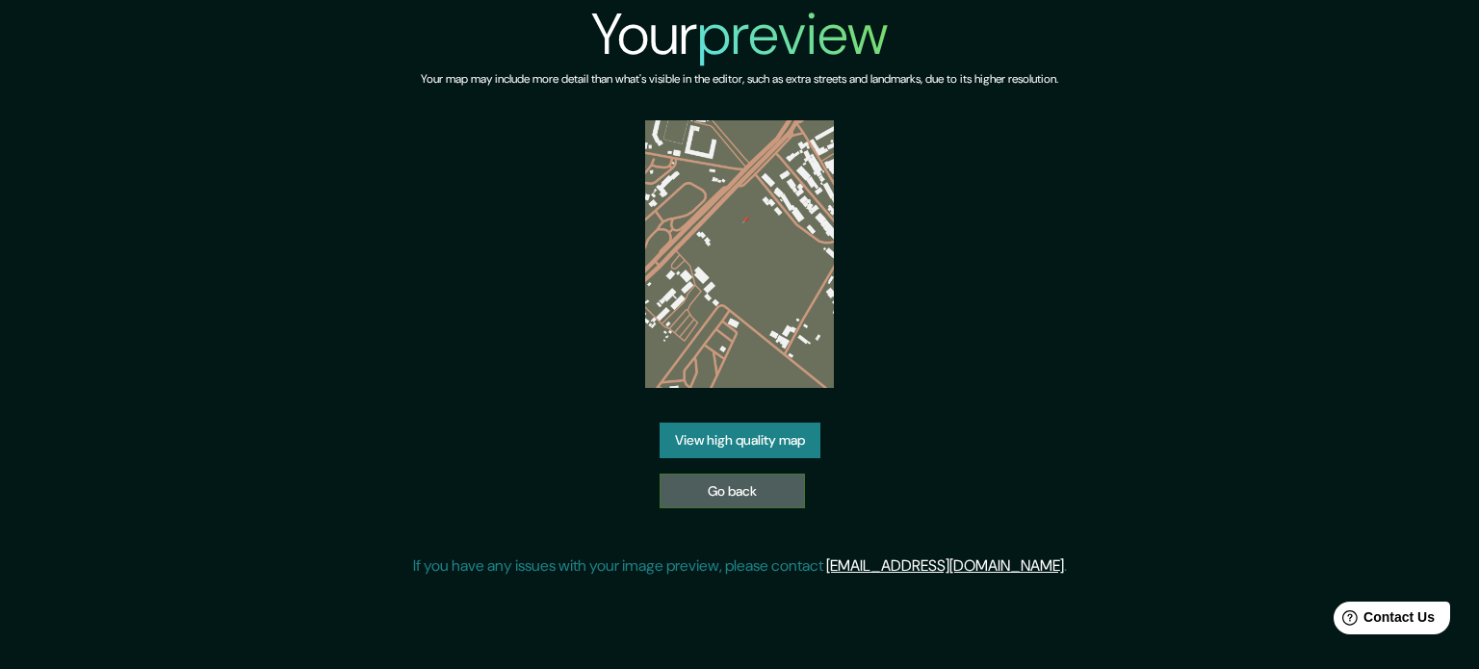
click at [766, 489] on link "Go back" at bounding box center [732, 492] width 145 height 36
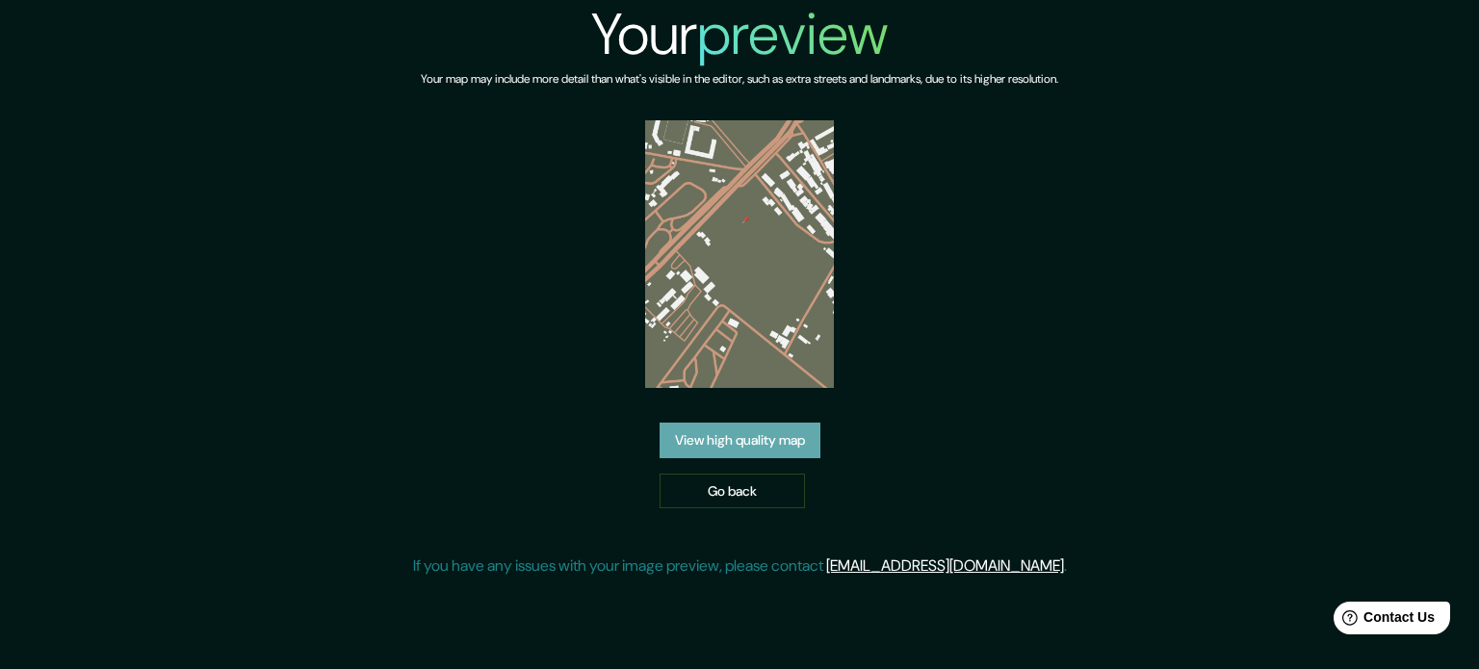
click at [778, 438] on link "View high quality map" at bounding box center [740, 441] width 161 height 36
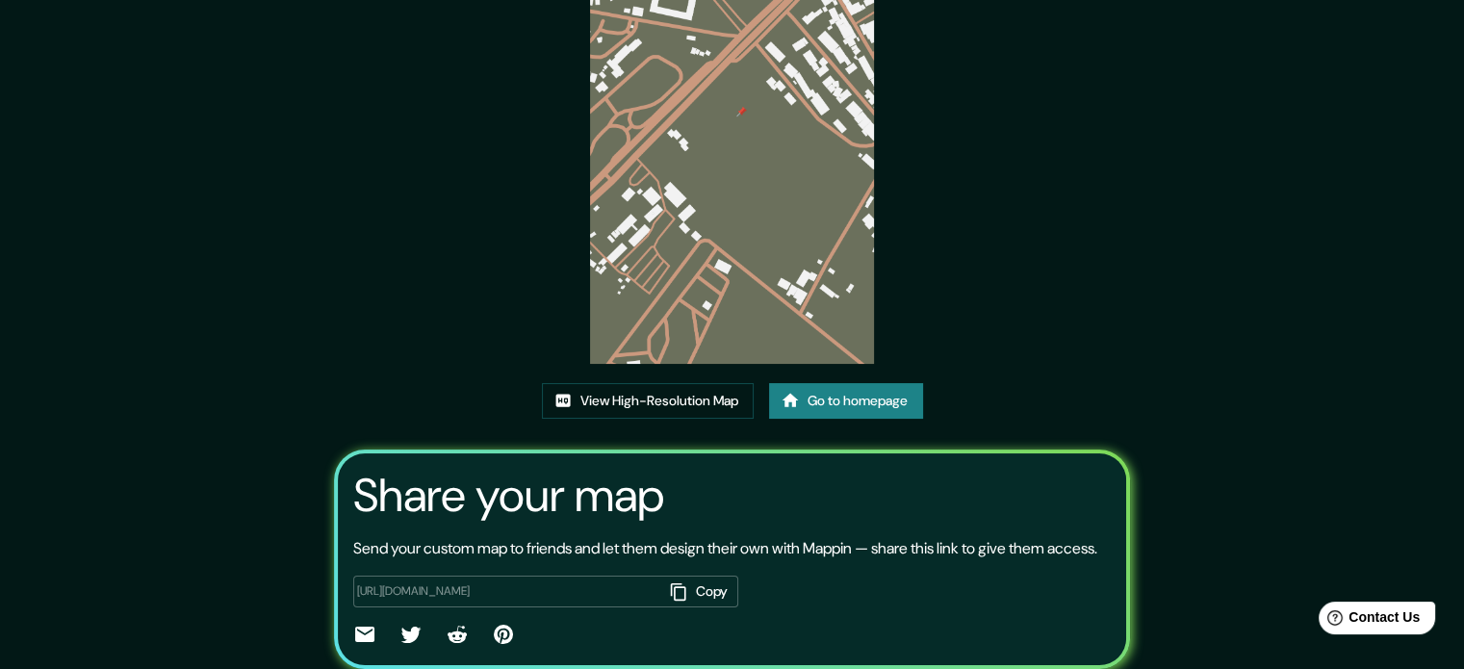
scroll to position [124, 0]
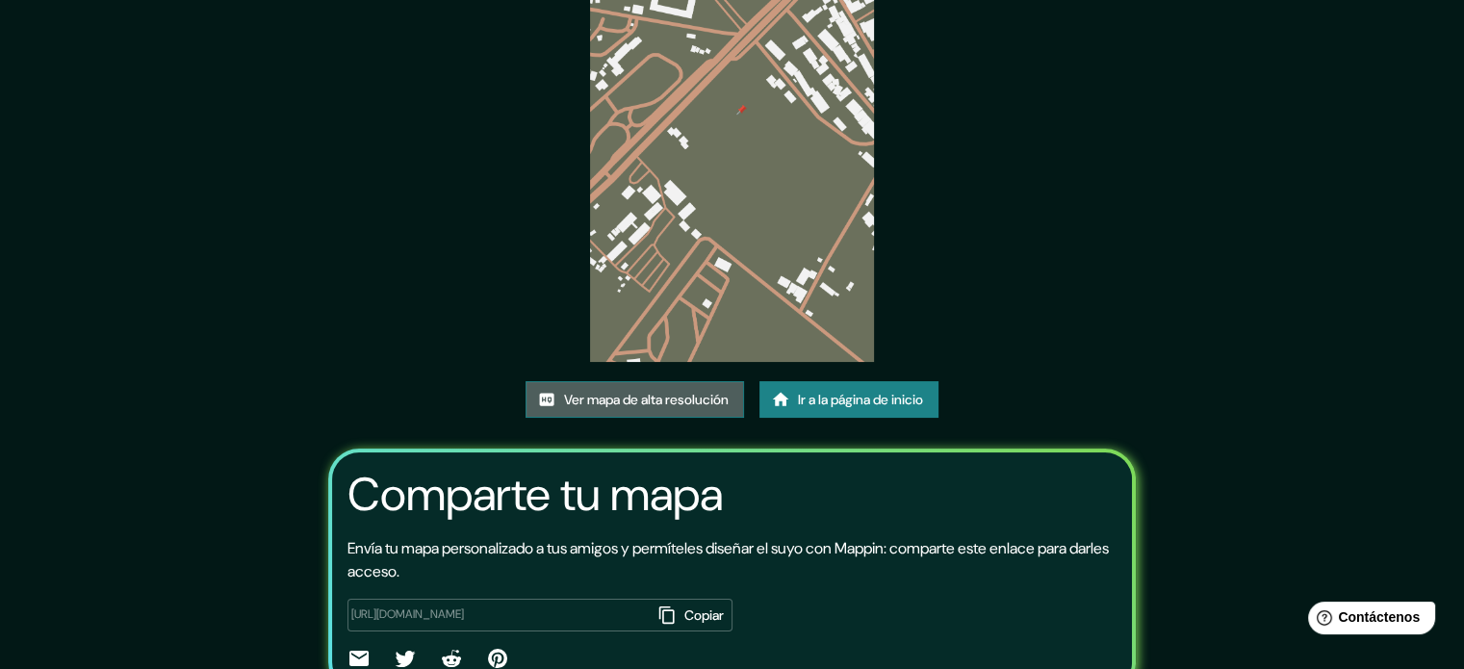
click at [694, 396] on font "Ver mapa de alta resolución" at bounding box center [646, 399] width 165 height 17
